Goal: Information Seeking & Learning: Learn about a topic

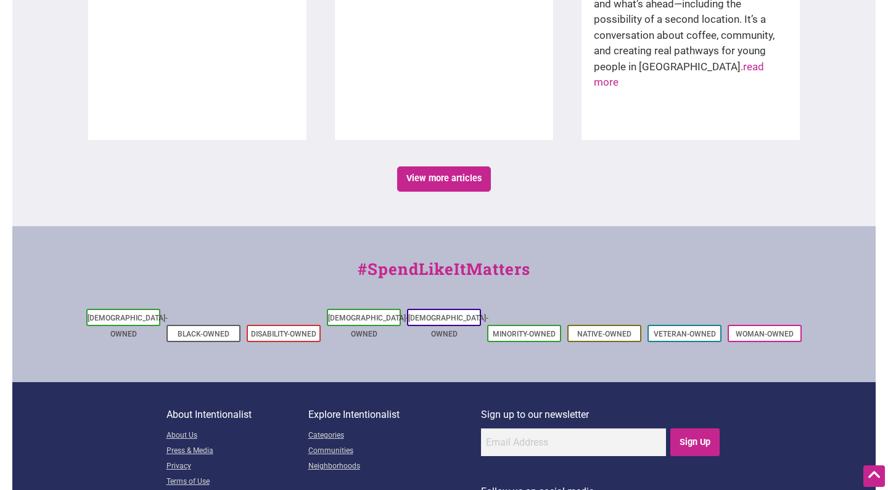
scroll to position [2253, 0]
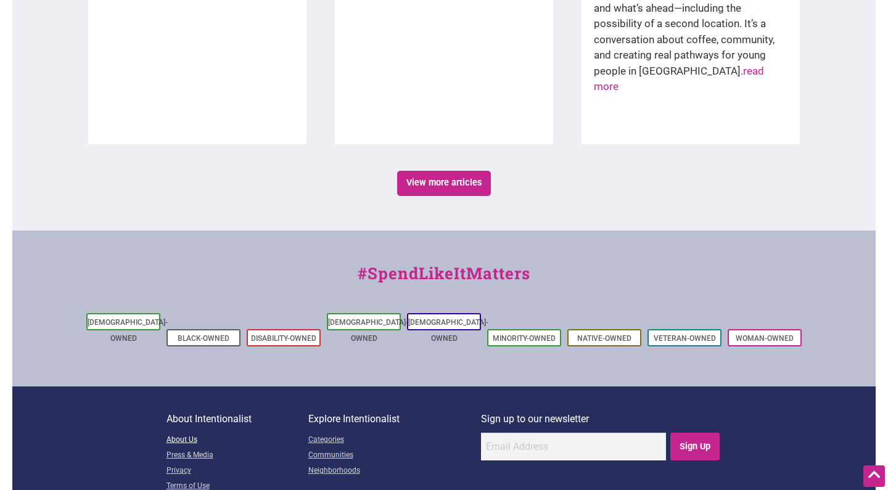
click at [179, 433] on link "About Us" at bounding box center [238, 440] width 142 height 15
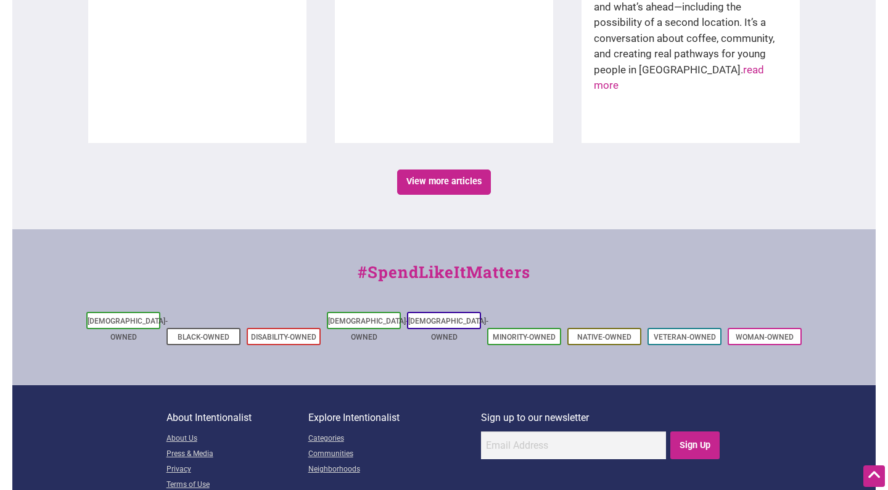
scroll to position [2253, 0]
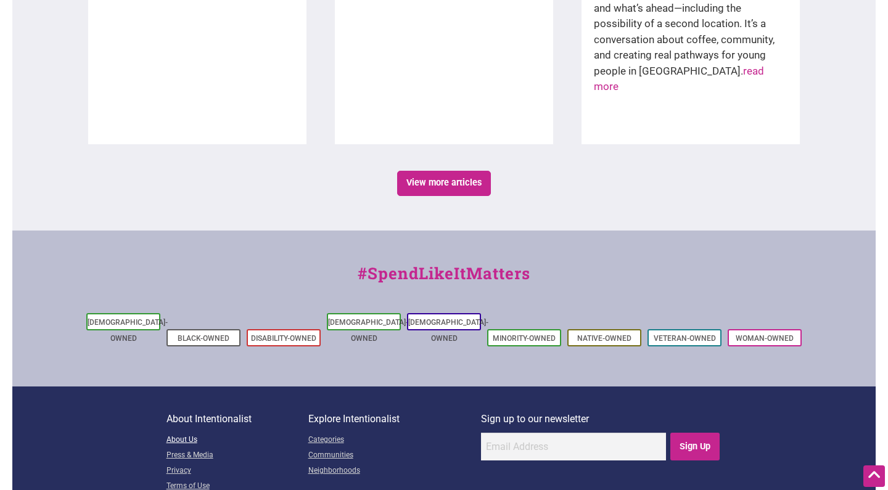
click at [183, 433] on link "About Us" at bounding box center [238, 440] width 142 height 15
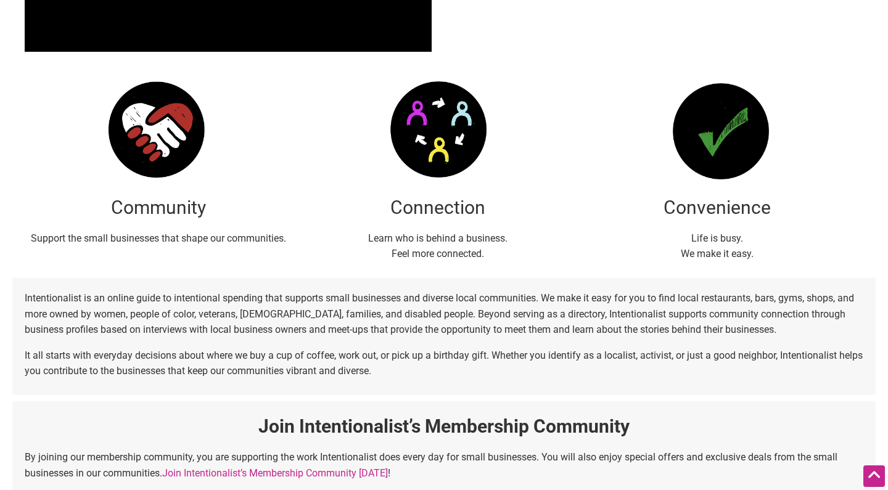
scroll to position [297, 0]
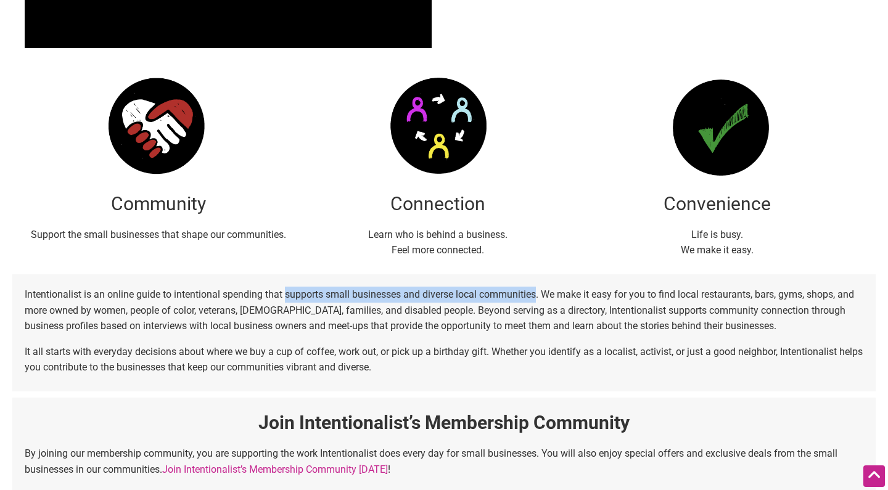
drag, startPoint x: 287, startPoint y: 295, endPoint x: 539, endPoint y: 295, distance: 252.2
click at [539, 295] on p "Intentionalist is an online guide to intentional spending that supports small b…" at bounding box center [444, 310] width 839 height 47
copy p "supports small businesses and diverse local communities"
